Goal: Task Accomplishment & Management: Use online tool/utility

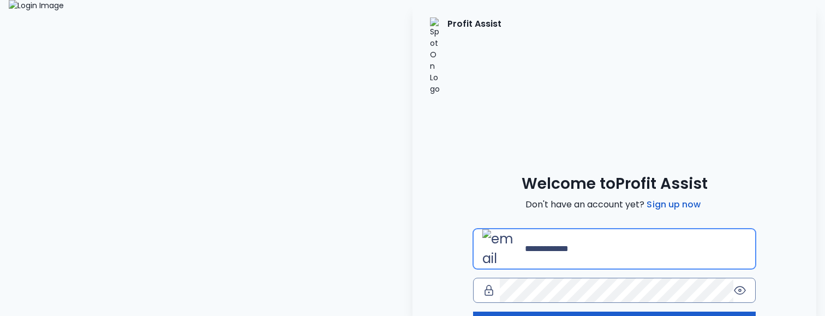
type input "**********"
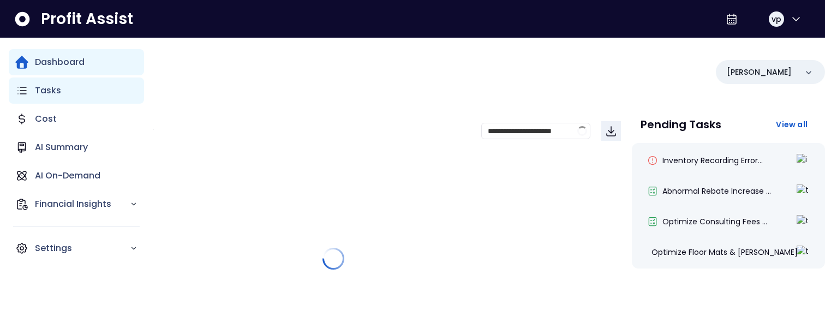
click at [27, 97] on div "Tasks" at bounding box center [76, 91] width 135 height 26
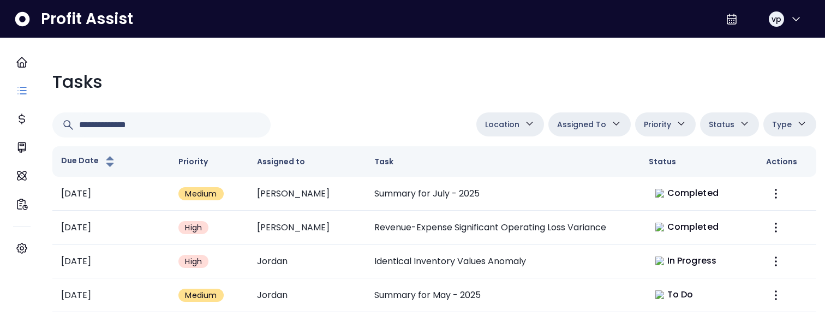
click at [596, 117] on button "Assigned To" at bounding box center [590, 124] width 82 height 24
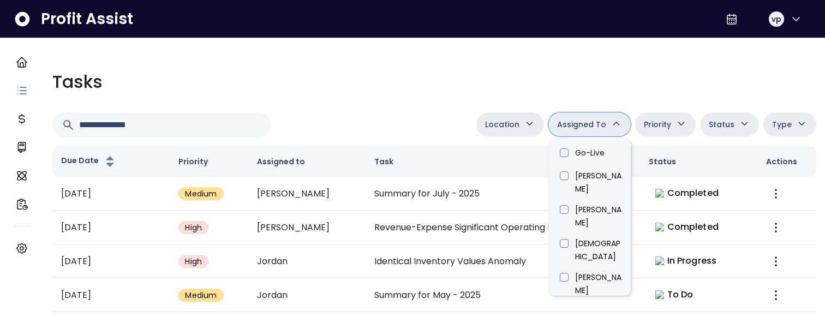
scroll to position [622, 0]
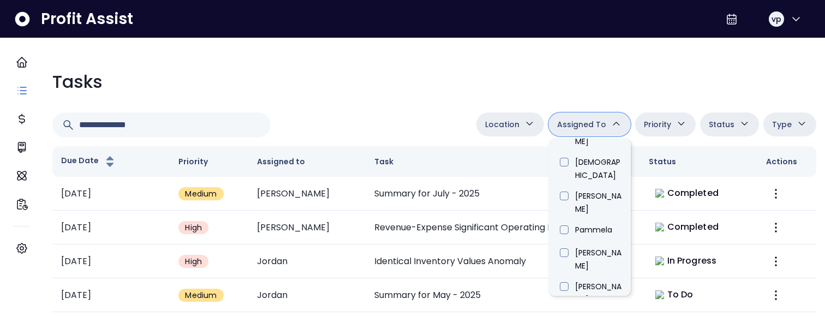
type input "*****"
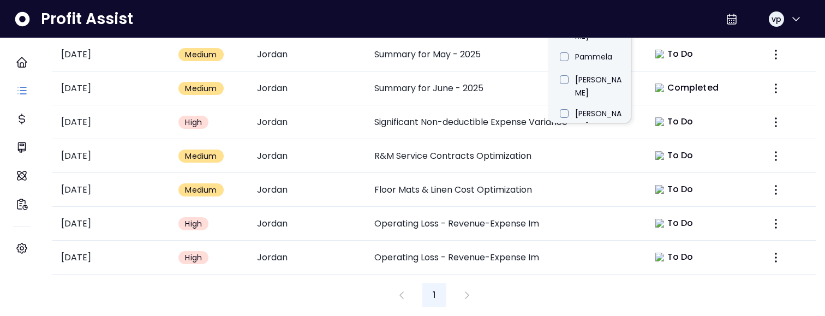
scroll to position [0, 0]
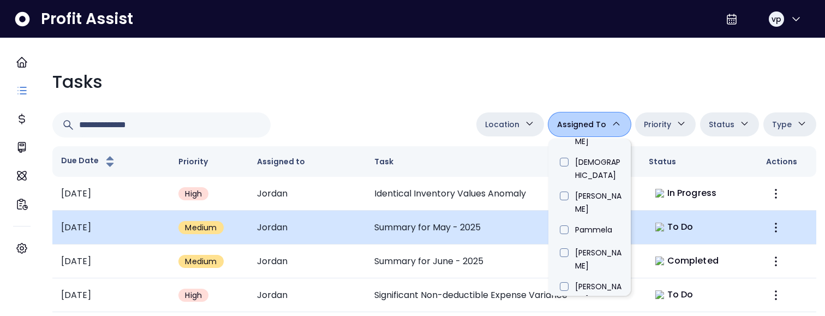
click at [480, 212] on td "Summary for May - 2025" at bounding box center [503, 228] width 275 height 34
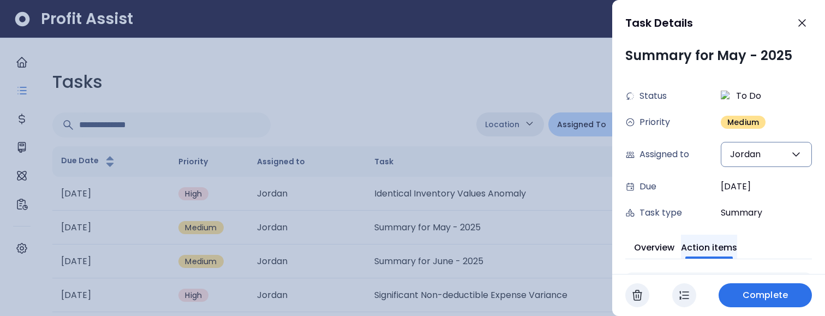
click at [725, 251] on button "Action items" at bounding box center [709, 247] width 56 height 24
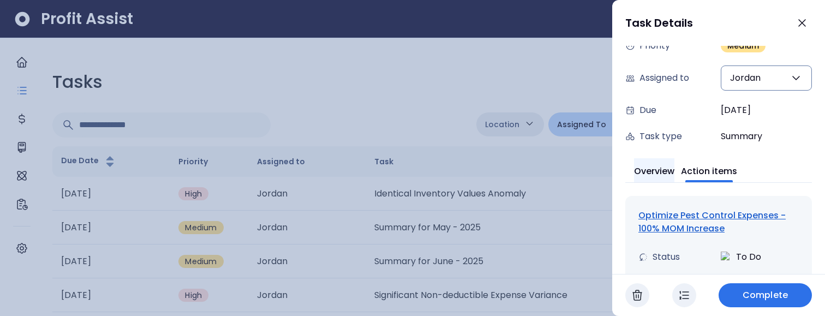
scroll to position [82, 0]
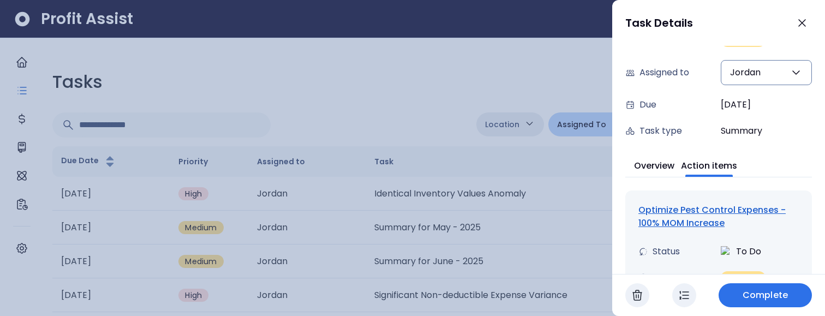
click at [659, 217] on div "Optimize Pest Control Expenses - 100% MOM Increase" at bounding box center [719, 217] width 160 height 26
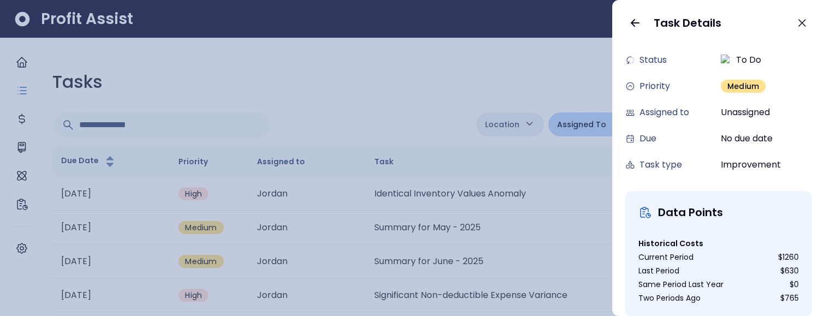
scroll to position [0, 0]
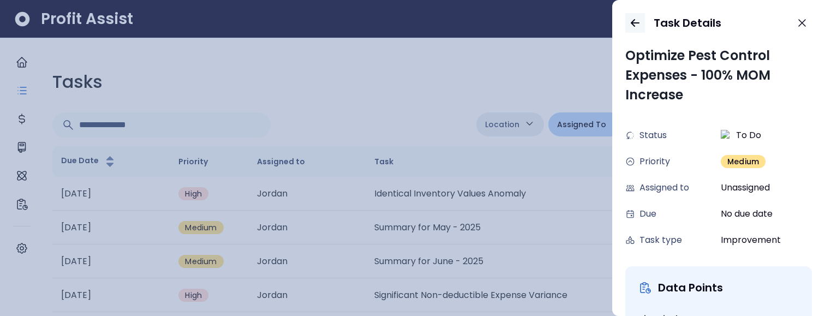
click at [637, 25] on icon "button" at bounding box center [635, 22] width 13 height 13
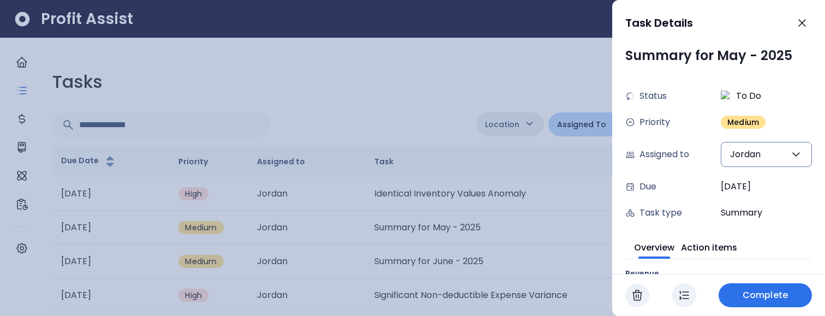
click at [432, 65] on div at bounding box center [412, 158] width 825 height 316
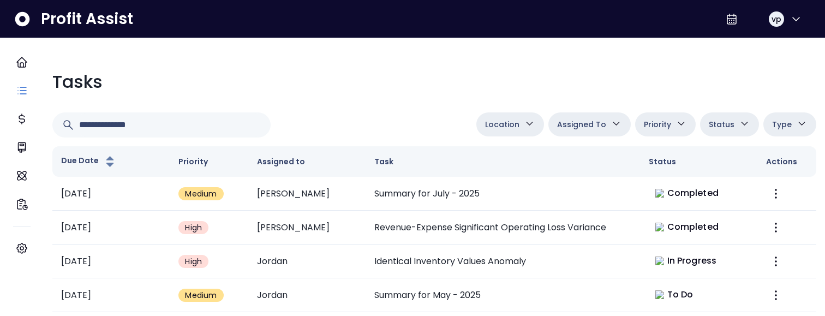
click at [596, 118] on span "Assigned To" at bounding box center [581, 124] width 49 height 13
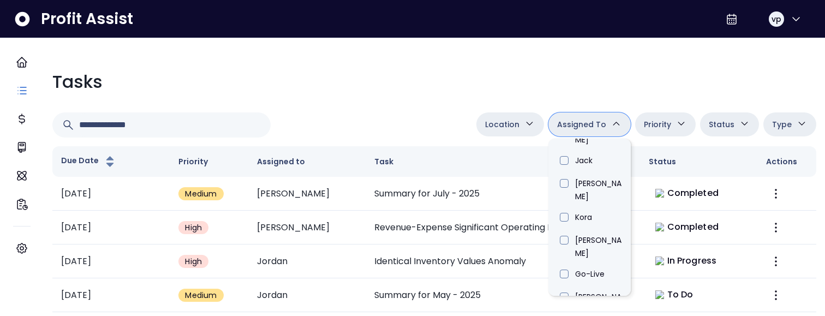
scroll to position [408, 0]
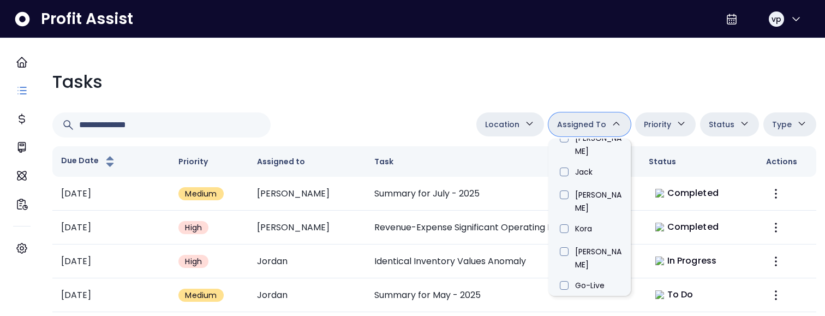
type input "****"
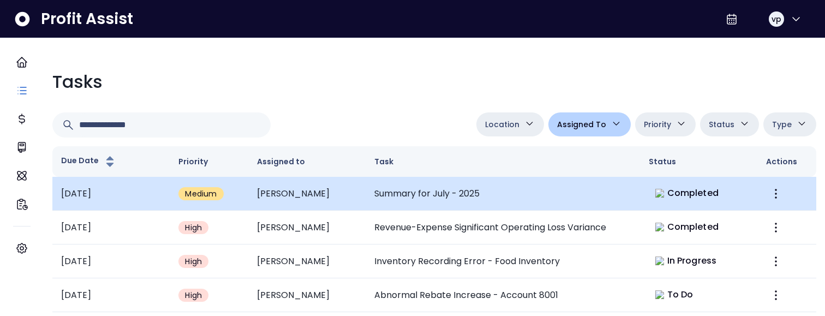
click at [319, 190] on td "vihas" at bounding box center [306, 194] width 117 height 34
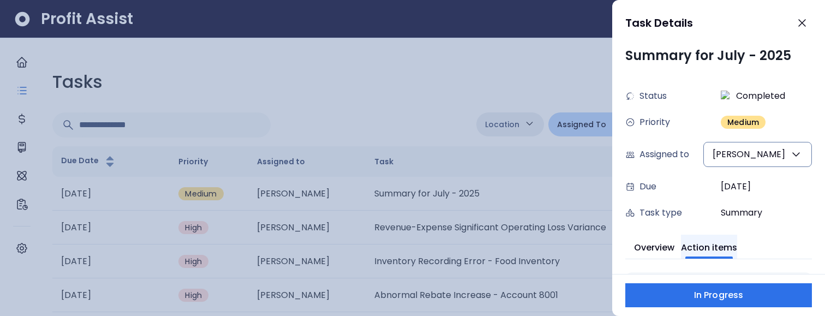
click at [723, 241] on button "Action items" at bounding box center [709, 247] width 56 height 24
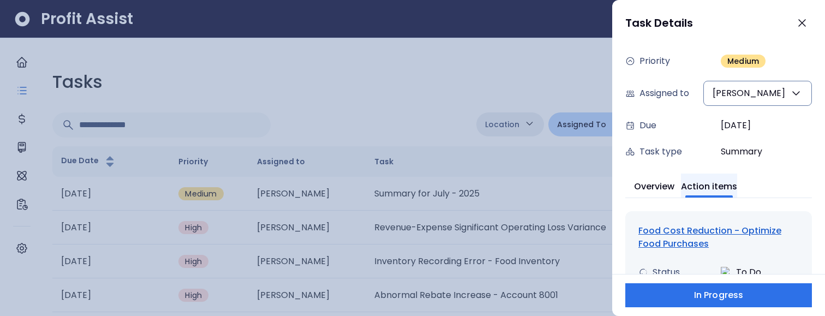
scroll to position [123, 0]
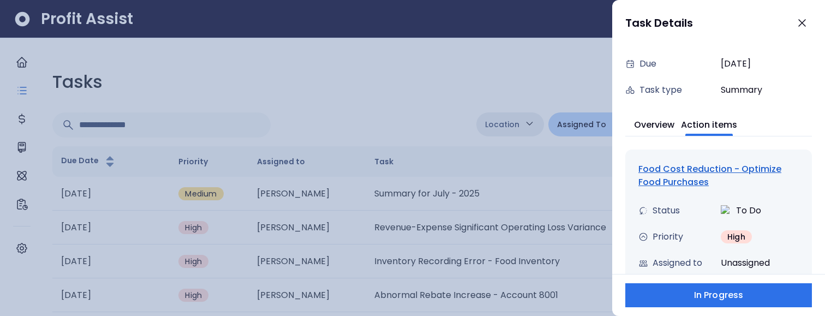
click at [671, 176] on div "Food Cost Reduction - Optimize Food Purchases" at bounding box center [719, 176] width 160 height 26
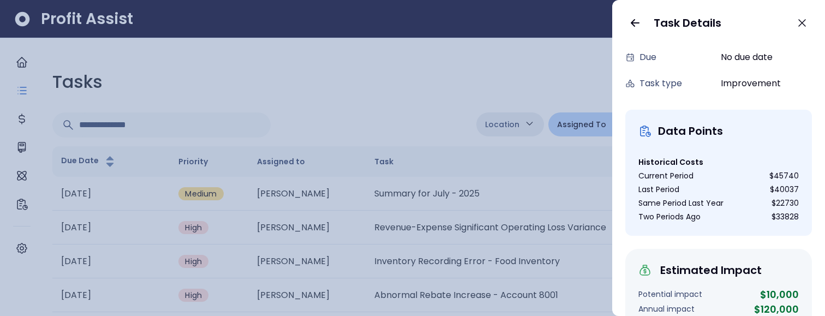
scroll to position [85, 0]
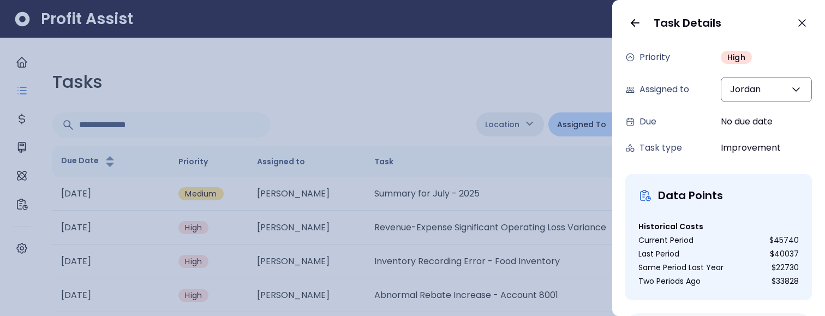
click at [716, 91] on div "Assigned to" at bounding box center [670, 89] width 91 height 13
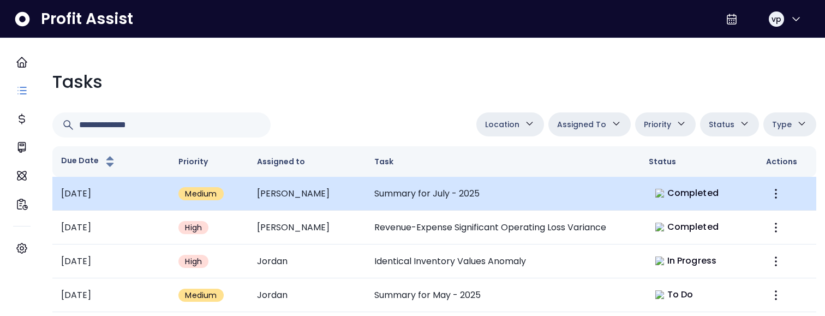
click at [444, 184] on td "Summary for July - 2025" at bounding box center [503, 194] width 275 height 34
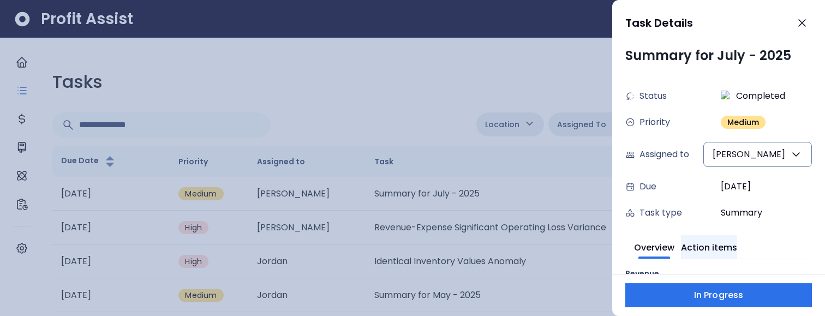
click at [705, 244] on button "Action items" at bounding box center [709, 247] width 56 height 24
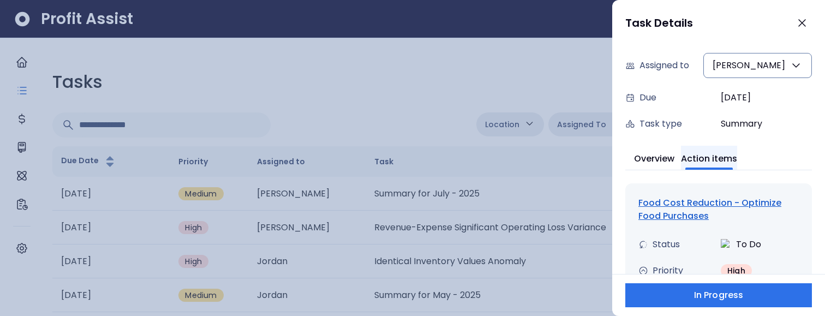
scroll to position [96, 0]
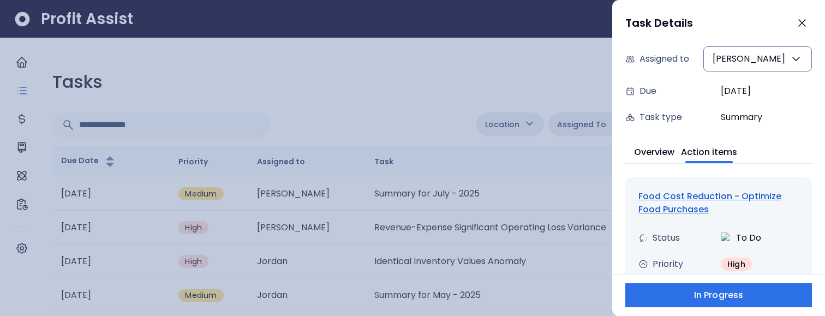
click at [674, 195] on div "Food Cost Reduction - Optimize Food Purchases" at bounding box center [719, 203] width 160 height 26
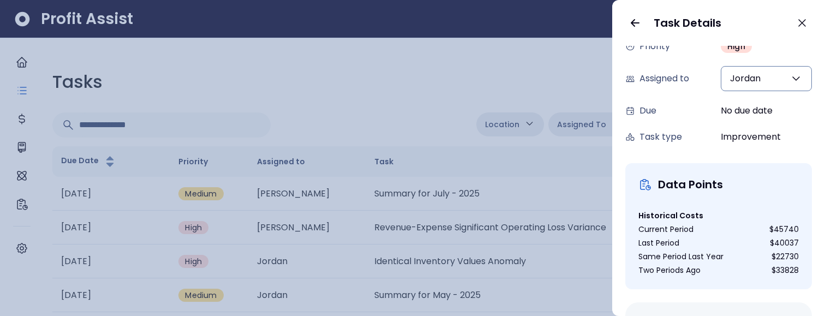
scroll to position [0, 0]
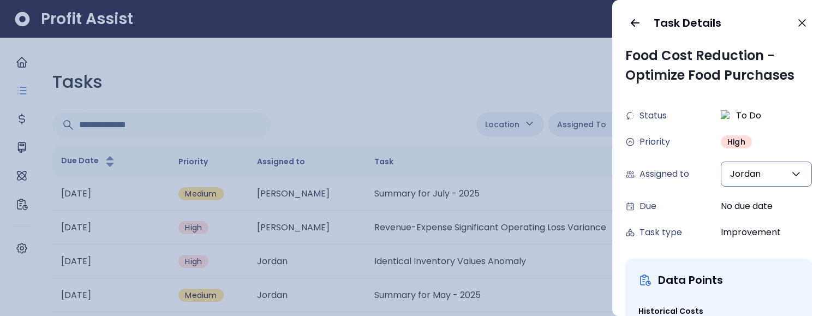
click at [759, 166] on button "Jordan" at bounding box center [766, 174] width 91 height 25
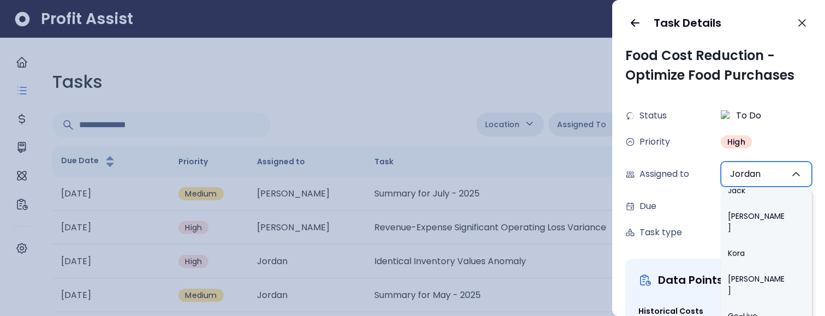
scroll to position [494, 0]
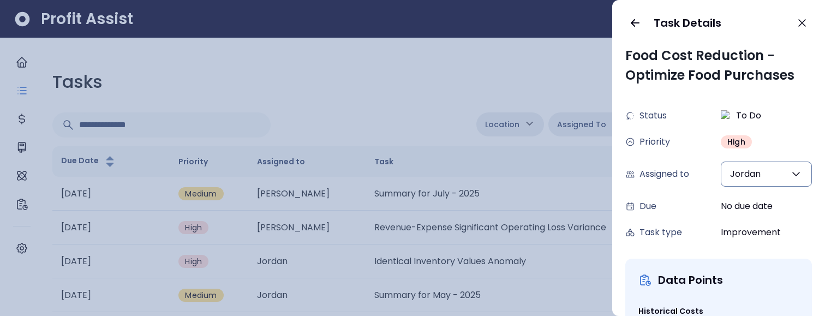
click at [754, 168] on span "Jordan" at bounding box center [745, 174] width 31 height 13
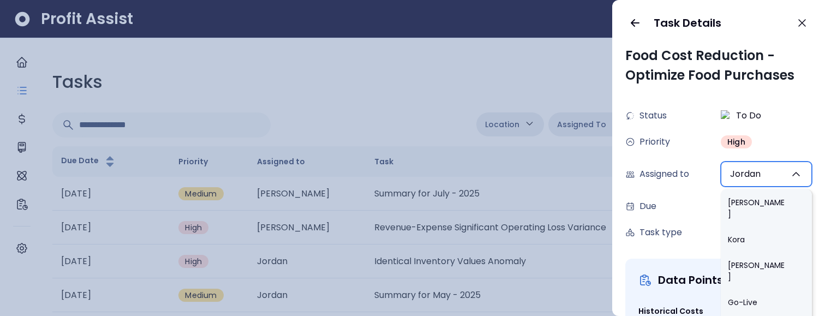
scroll to position [497, 0]
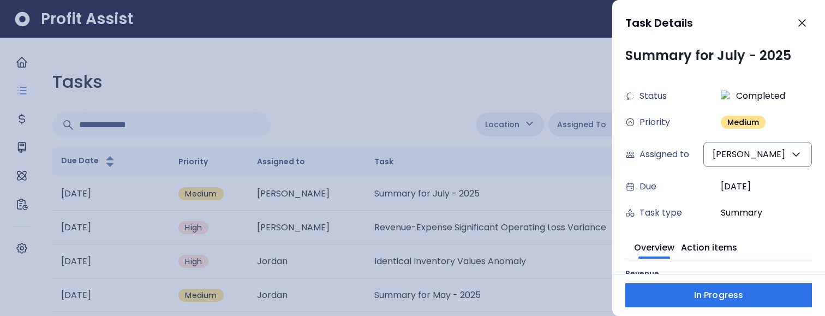
click at [434, 73] on div at bounding box center [412, 158] width 825 height 316
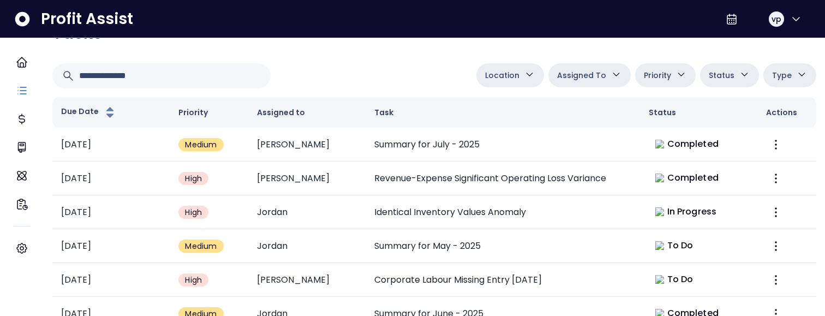
scroll to position [33, 0]
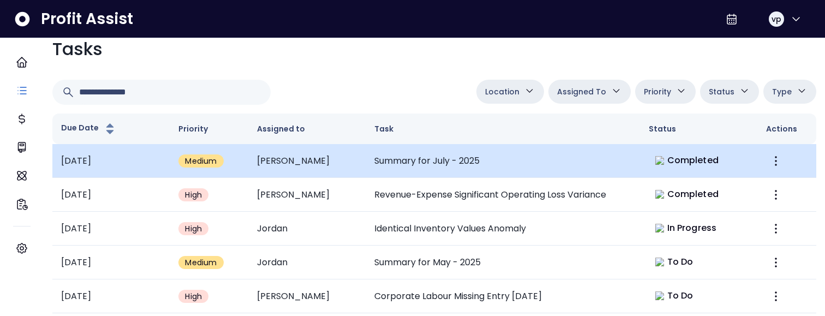
click at [503, 166] on td "Summary for July - 2025" at bounding box center [503, 161] width 275 height 34
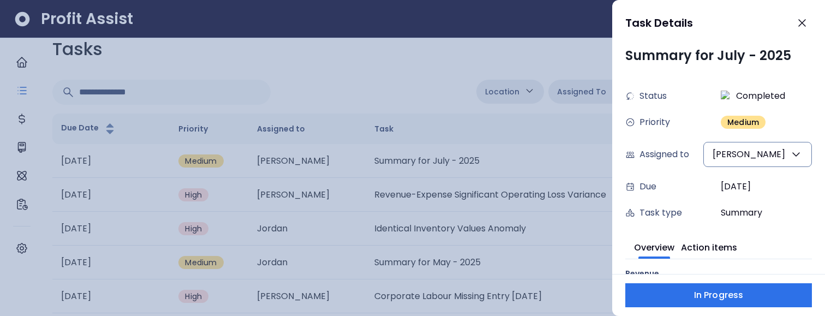
click at [774, 153] on button "vihas" at bounding box center [758, 154] width 109 height 25
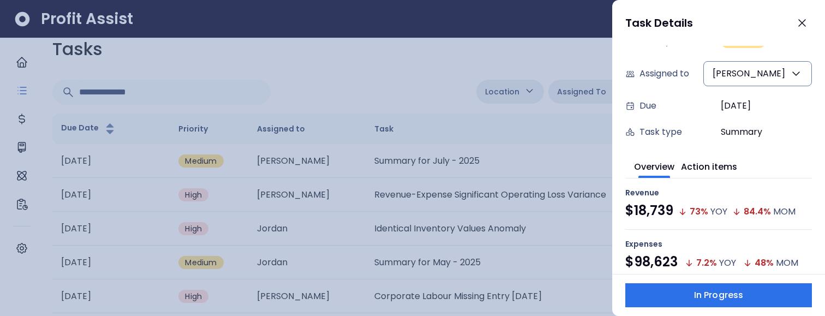
scroll to position [82, 0]
click at [750, 76] on span "vihas" at bounding box center [749, 71] width 73 height 13
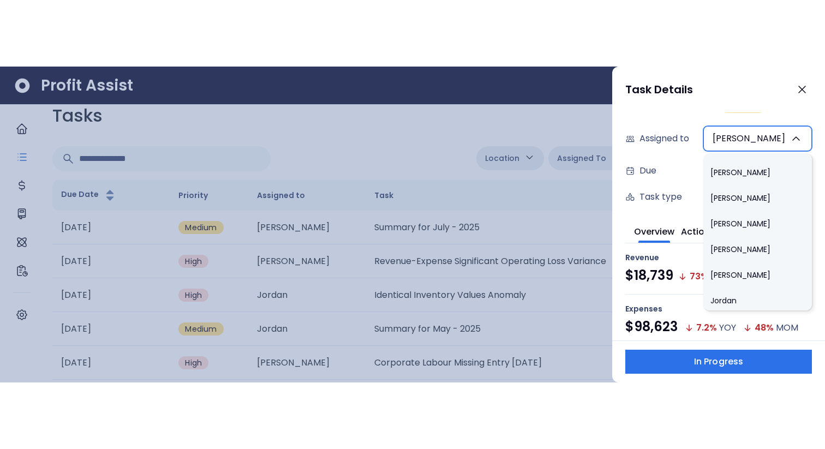
scroll to position [715, 0]
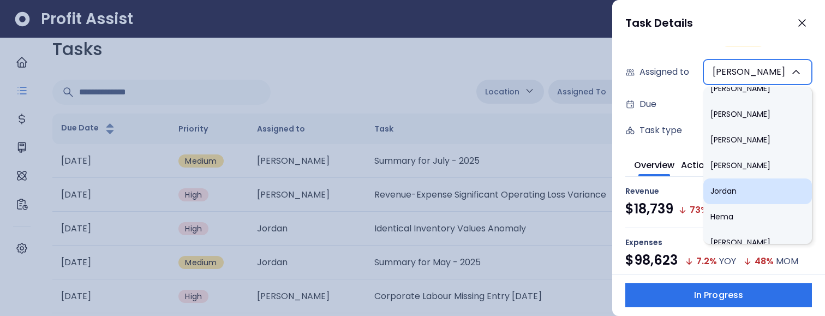
click at [747, 178] on li "Jordan" at bounding box center [758, 191] width 109 height 26
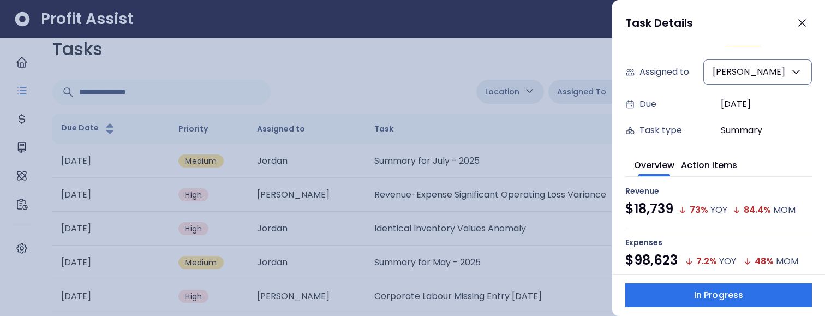
type input "***"
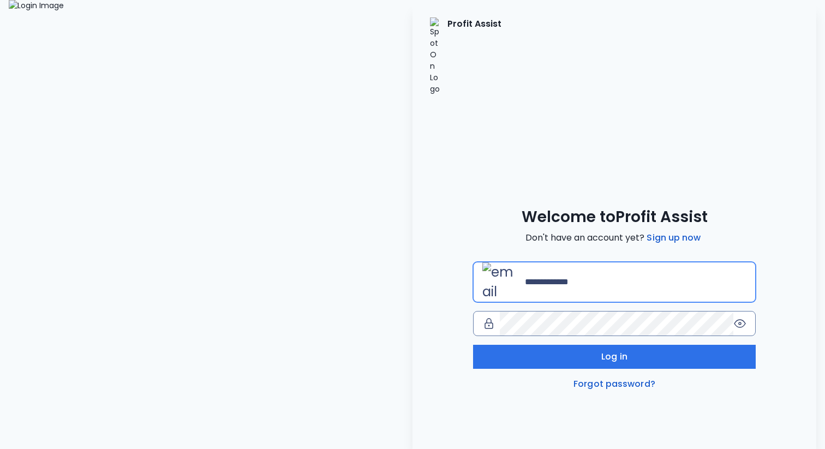
type input "**********"
click at [539, 289] on div "**********" at bounding box center [614, 326] width 283 height 129
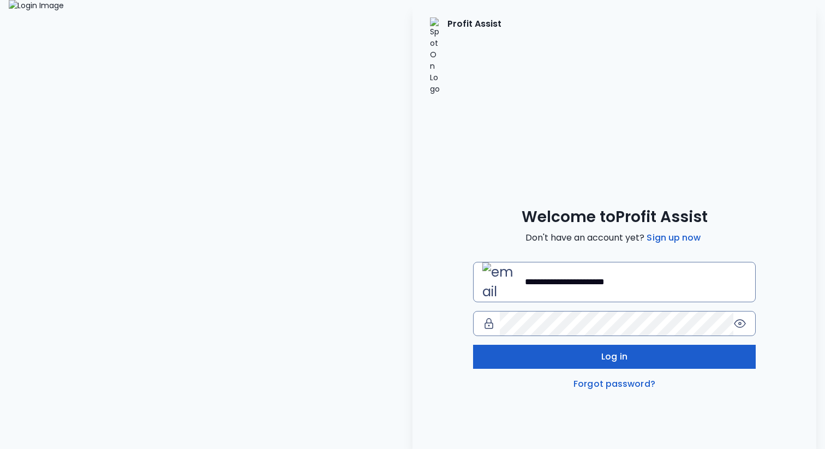
click at [494, 345] on button "Log in" at bounding box center [614, 357] width 283 height 24
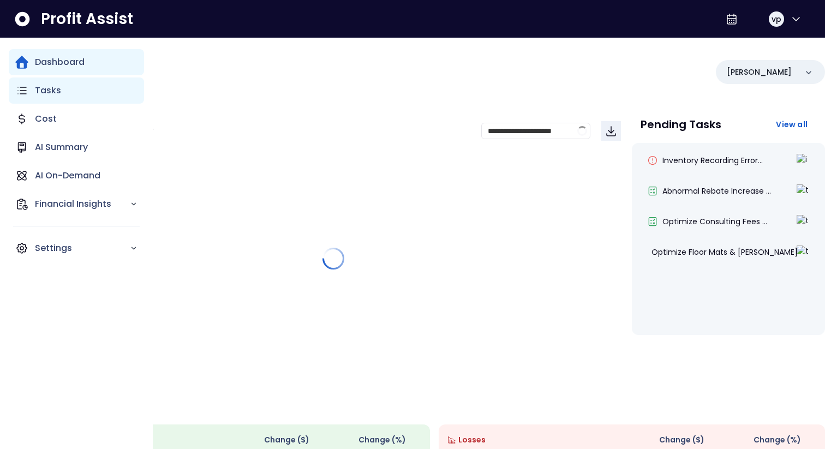
click at [21, 92] on icon "Main navigation" at bounding box center [21, 90] width 13 height 13
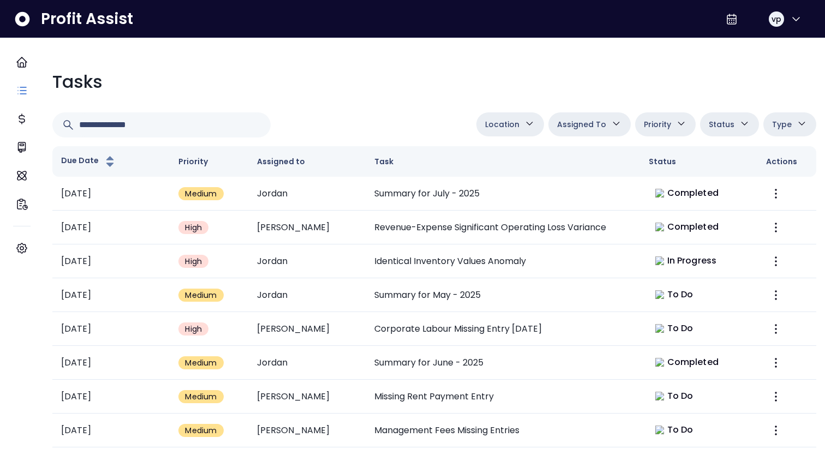
click at [602, 132] on button "Assigned To" at bounding box center [590, 124] width 82 height 24
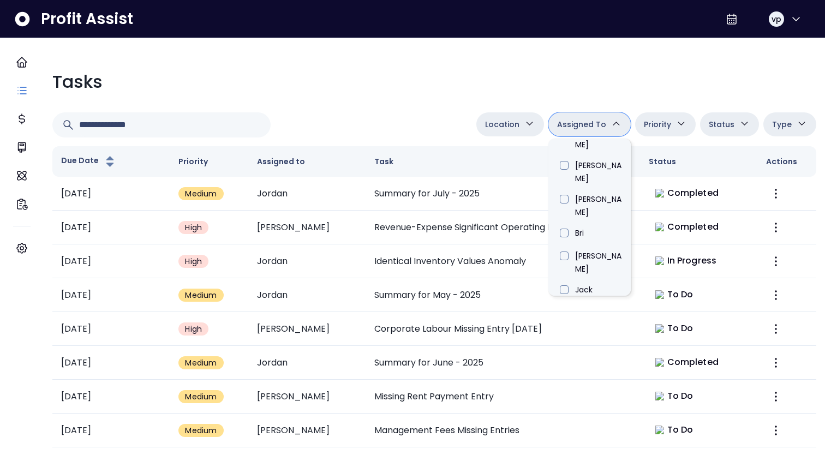
scroll to position [622, 0]
type input "*****"
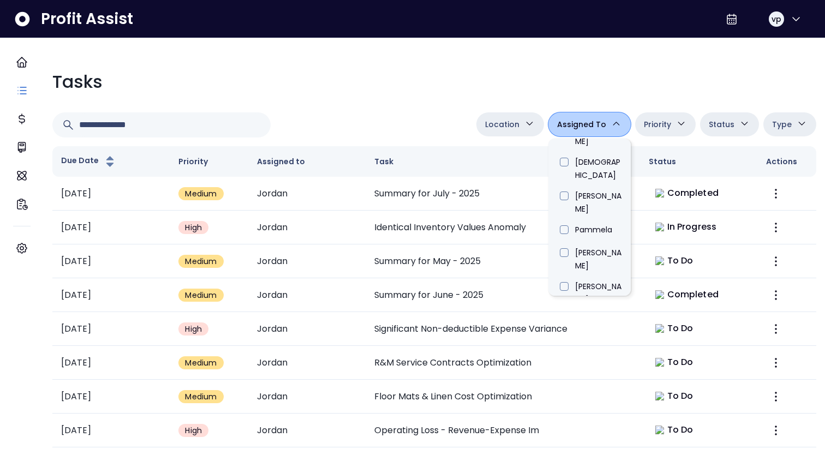
click at [376, 70] on div "Tasks" at bounding box center [434, 82] width 764 height 26
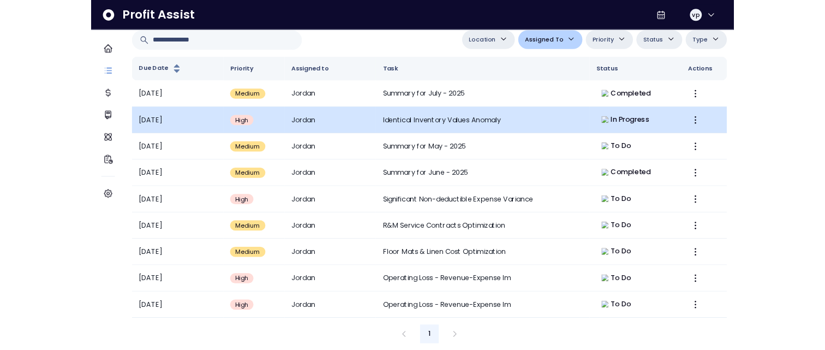
scroll to position [0, 0]
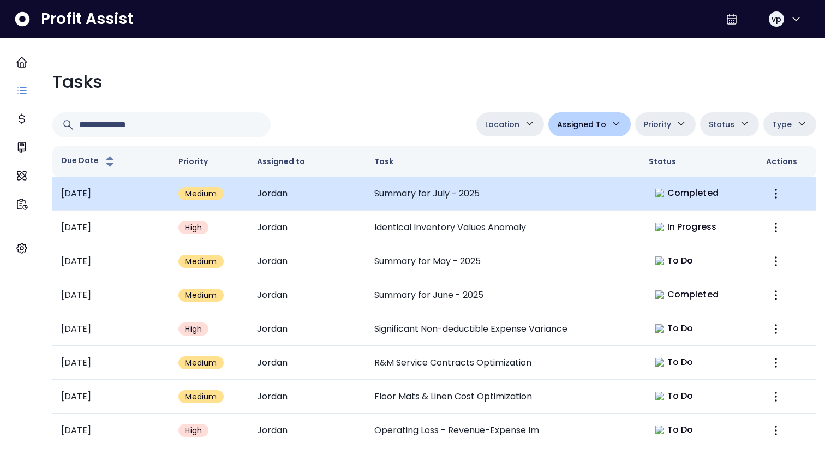
click at [458, 193] on td "Summary for July - 2025" at bounding box center [503, 194] width 275 height 34
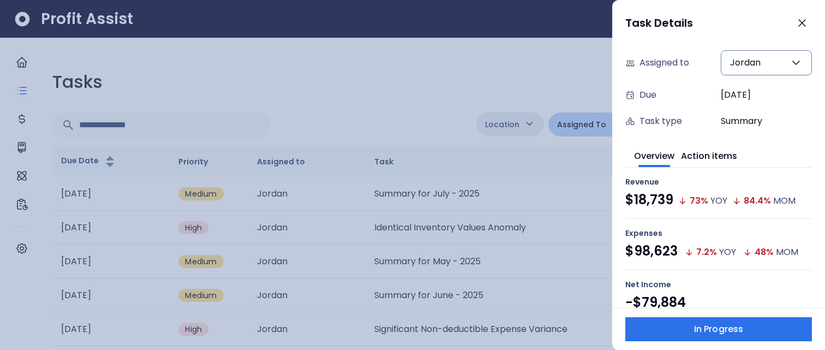
scroll to position [163, 0]
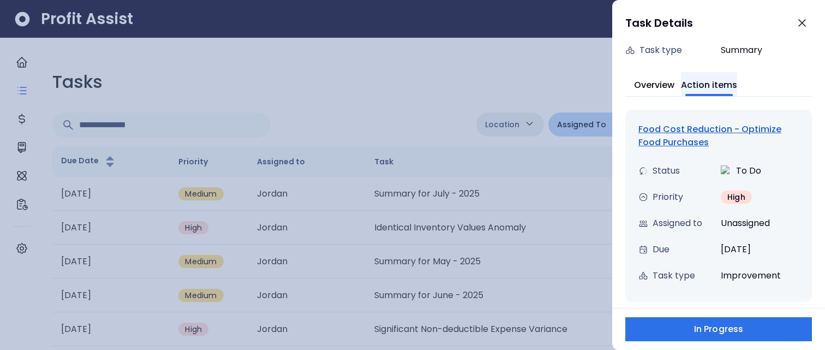
click at [722, 80] on button "Action items" at bounding box center [709, 84] width 56 height 24
click at [686, 129] on div "Food Cost Reduction - Optimize Food Purchases" at bounding box center [719, 136] width 160 height 26
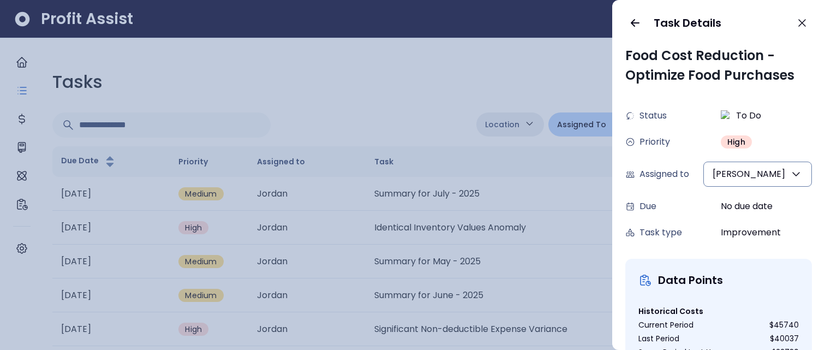
click at [747, 177] on span "[PERSON_NAME]" at bounding box center [749, 174] width 73 height 13
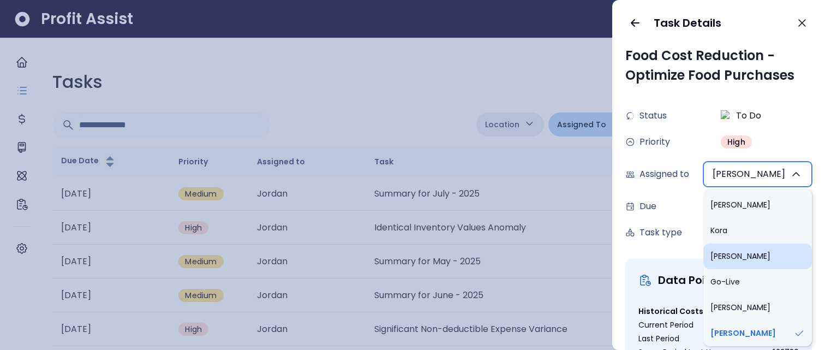
scroll to position [715, 0]
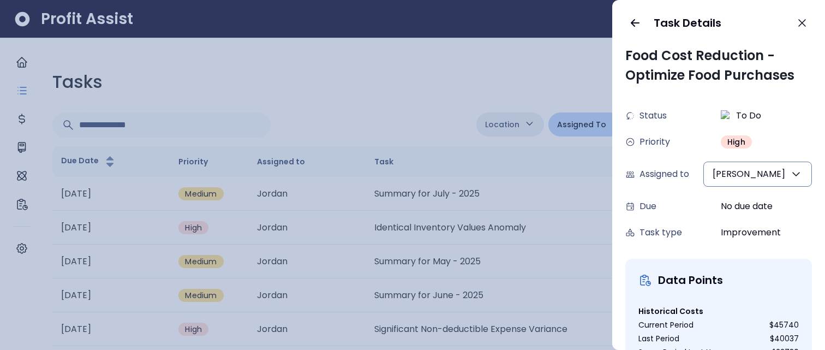
click at [758, 171] on button "[PERSON_NAME]" at bounding box center [758, 174] width 109 height 25
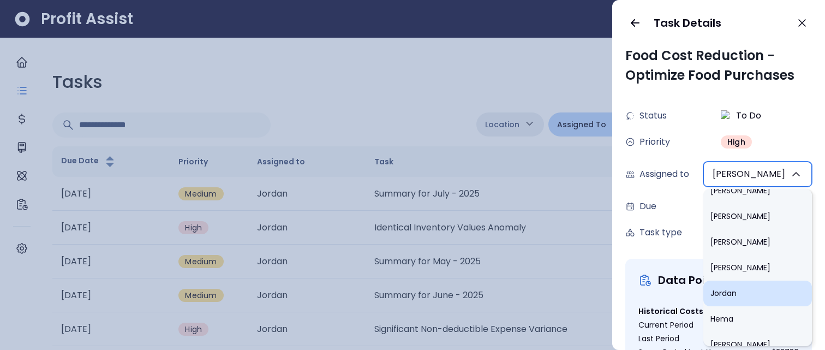
click at [746, 282] on li "Jordan" at bounding box center [758, 294] width 109 height 26
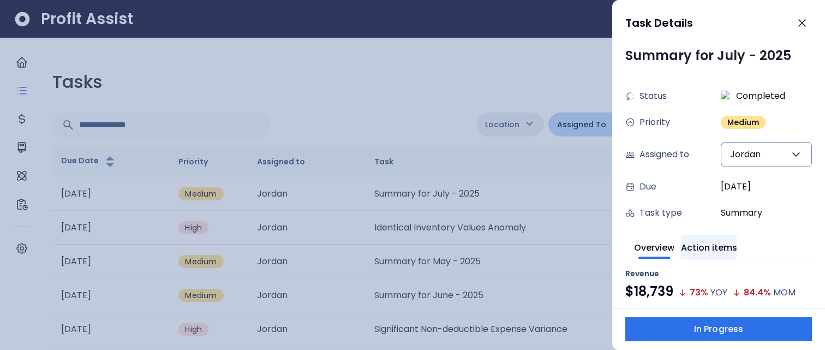
click at [721, 248] on button "Action items" at bounding box center [709, 247] width 56 height 24
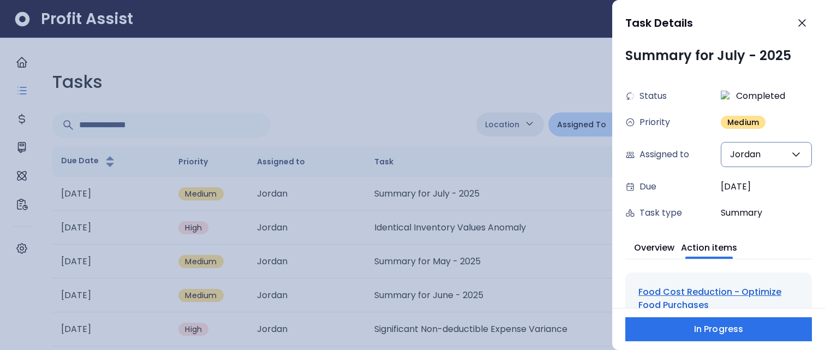
click at [686, 293] on div "Food Cost Reduction - Optimize Food Purchases" at bounding box center [719, 298] width 160 height 26
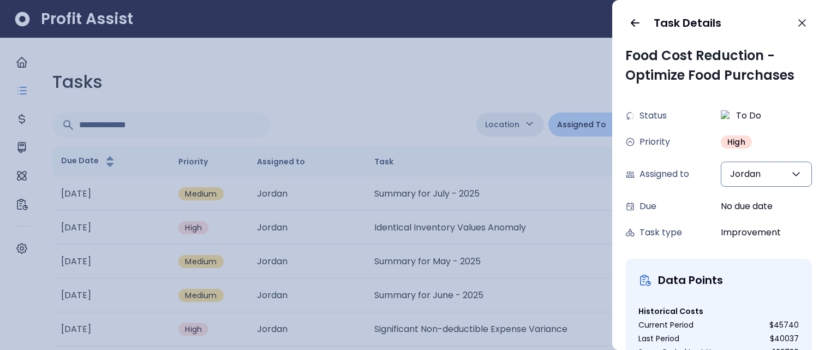
click at [765, 164] on button "Jordan" at bounding box center [766, 174] width 91 height 25
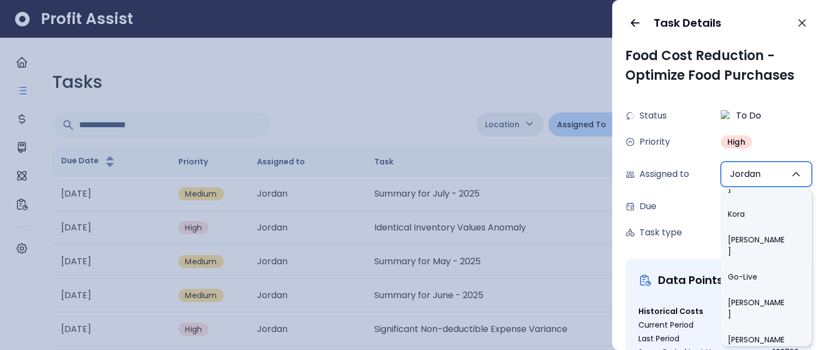
scroll to position [522, 0]
click at [739, 329] on li "[PERSON_NAME]" at bounding box center [766, 347] width 91 height 37
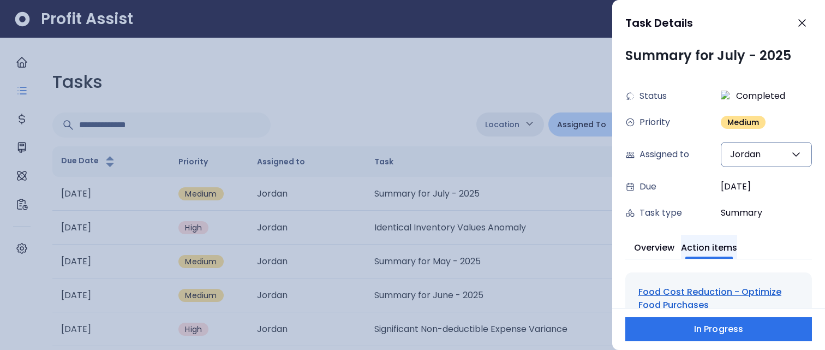
click at [725, 247] on button "Action items" at bounding box center [709, 247] width 56 height 24
click at [691, 296] on div "Food Cost Reduction - Optimize Food Purchases" at bounding box center [719, 298] width 160 height 26
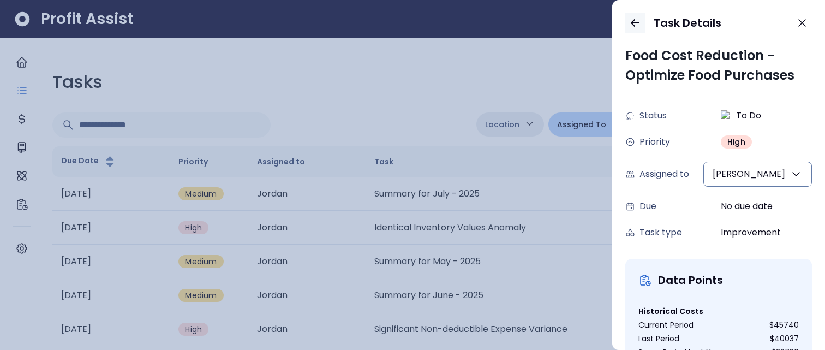
click at [634, 26] on icon "button" at bounding box center [635, 22] width 13 height 13
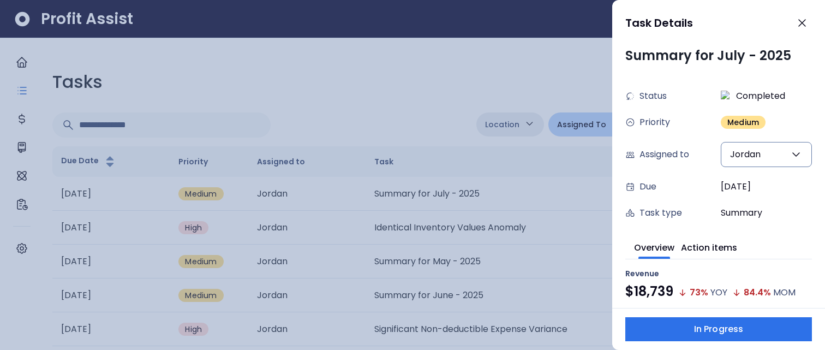
scroll to position [9, 0]
